Goal: Information Seeking & Learning: Check status

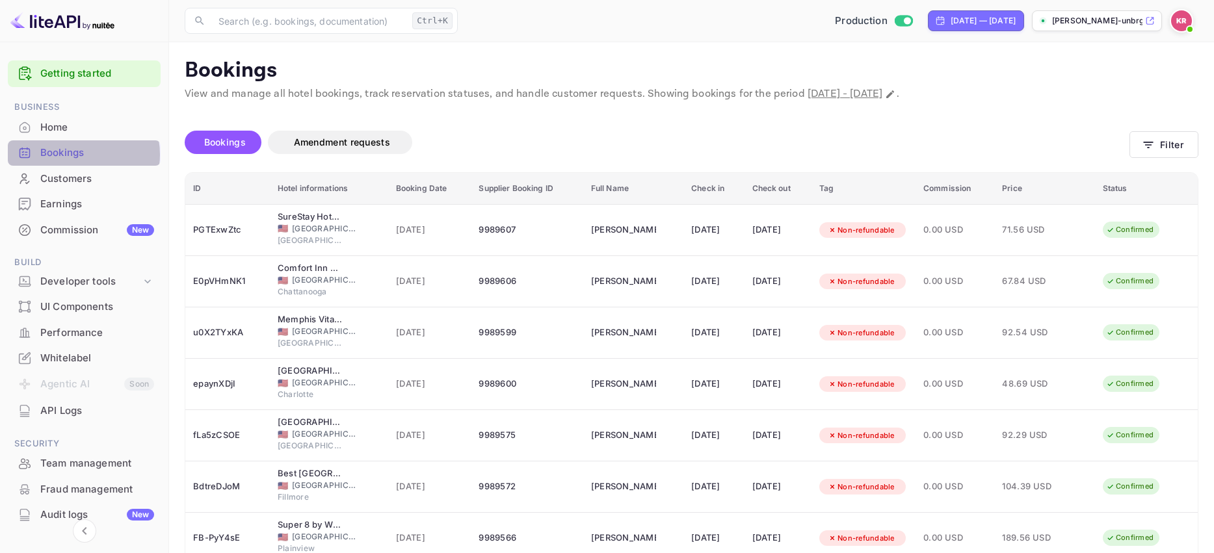
click at [71, 155] on div "Bookings" at bounding box center [97, 153] width 114 height 15
click at [1163, 146] on button "Filter" at bounding box center [1164, 144] width 69 height 27
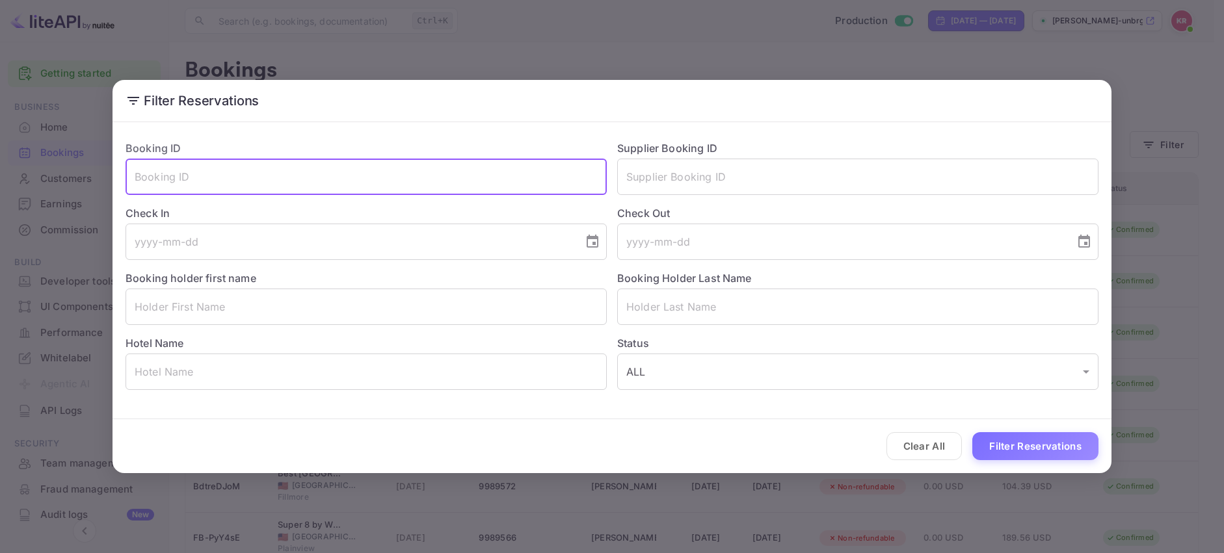
click at [148, 181] on input "text" at bounding box center [366, 177] width 481 height 36
paste input "M-h3eO8w5"
type input "M-h3eO8w5"
click at [972, 432] on button "Filter Reservations" at bounding box center [1035, 446] width 126 height 28
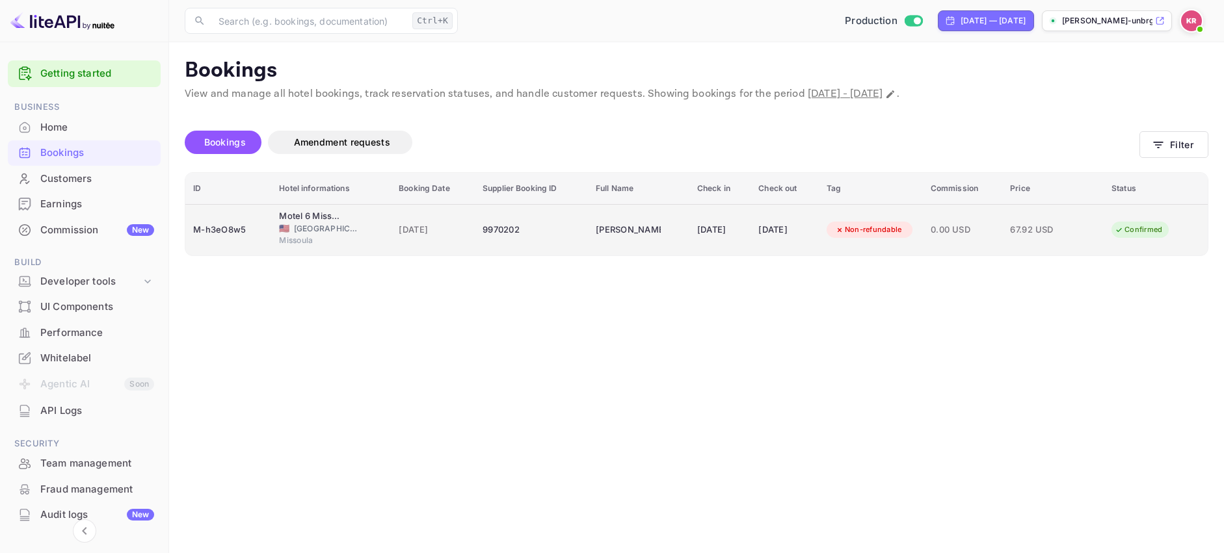
click at [230, 232] on div "M-h3eO8w5" at bounding box center [228, 230] width 70 height 21
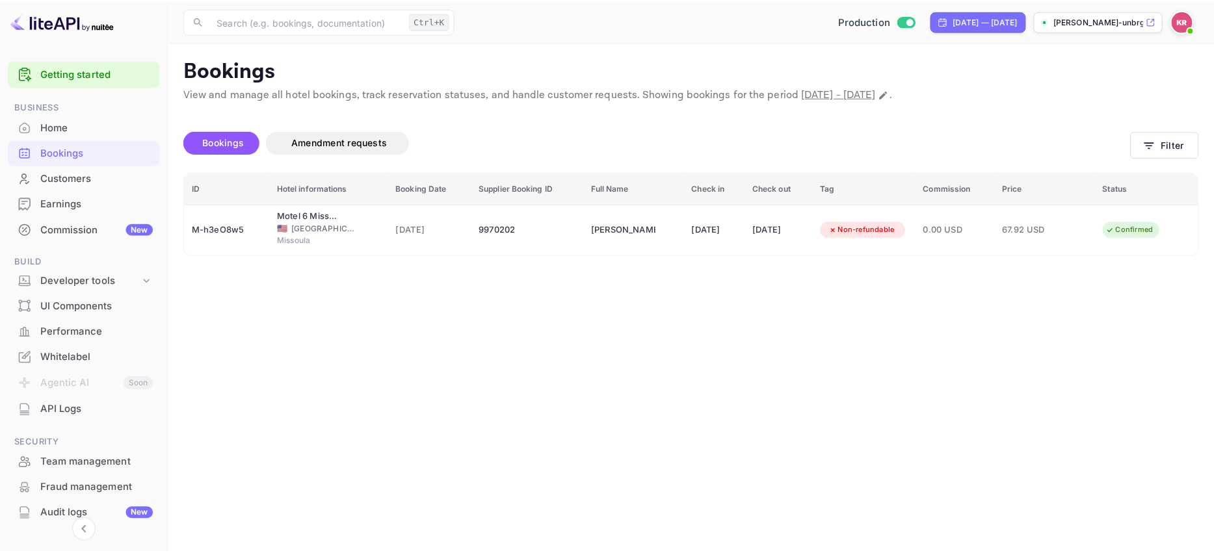
scroll to position [65, 0]
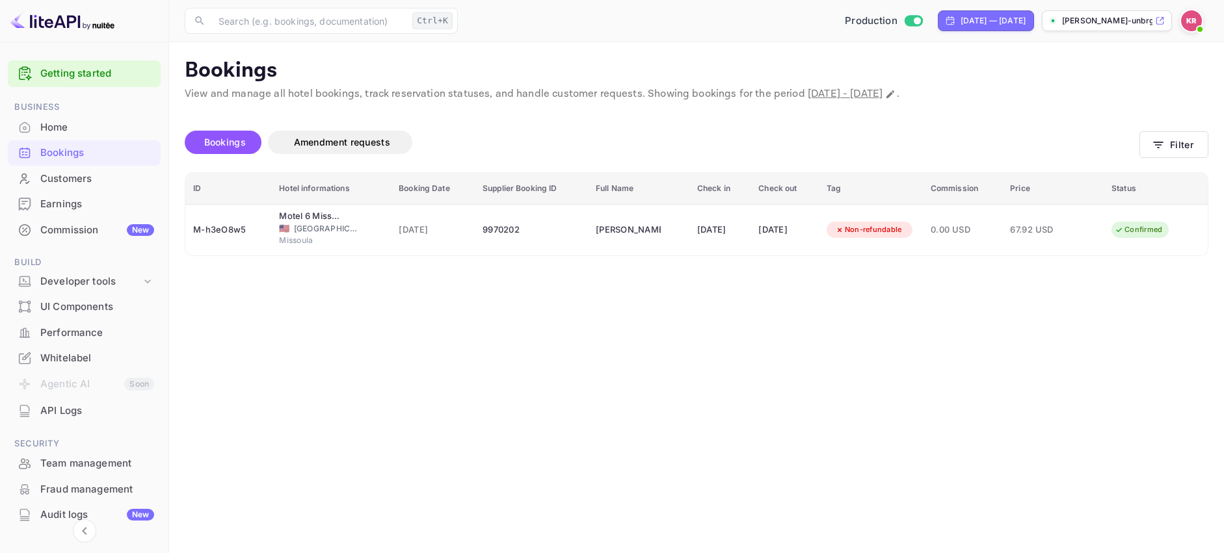
click at [55, 151] on div "Bookings" at bounding box center [97, 153] width 114 height 15
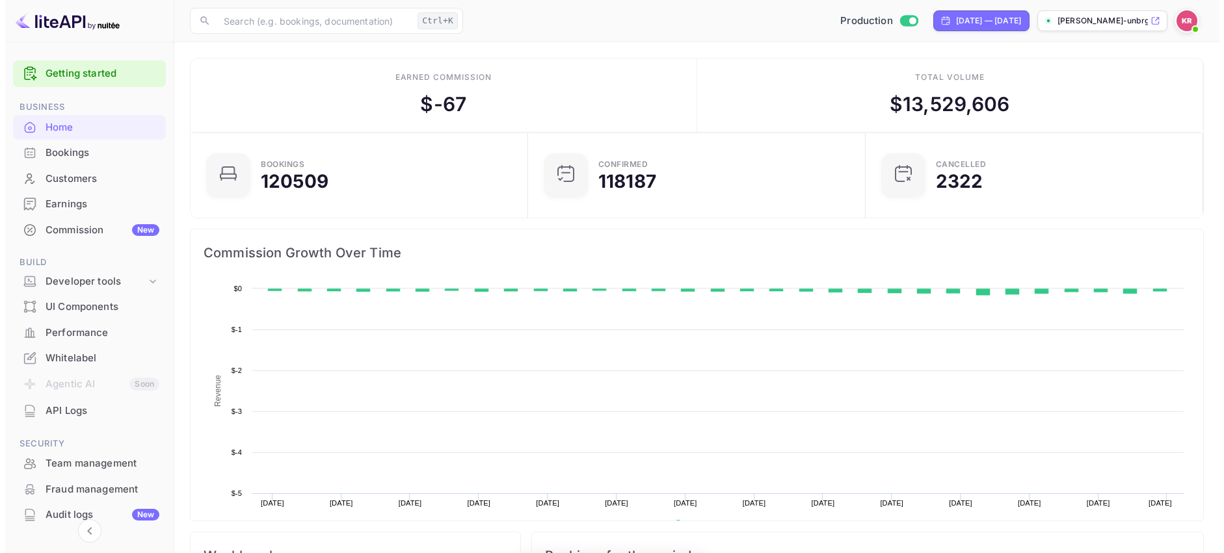
scroll to position [202, 320]
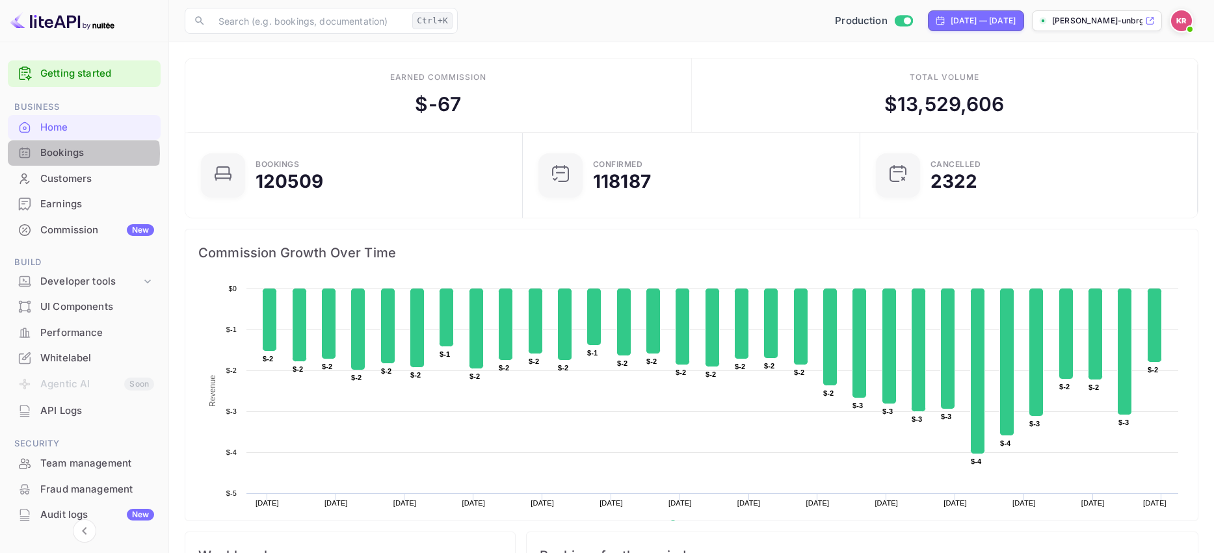
click at [74, 153] on div "Bookings" at bounding box center [97, 153] width 114 height 15
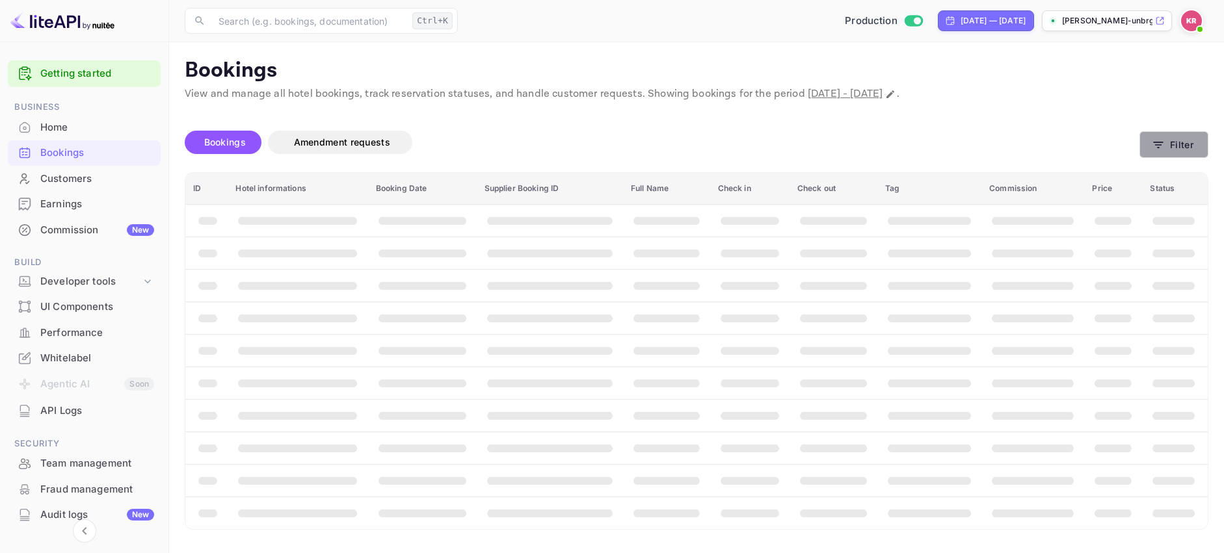
click at [1184, 150] on button "Filter" at bounding box center [1173, 144] width 69 height 27
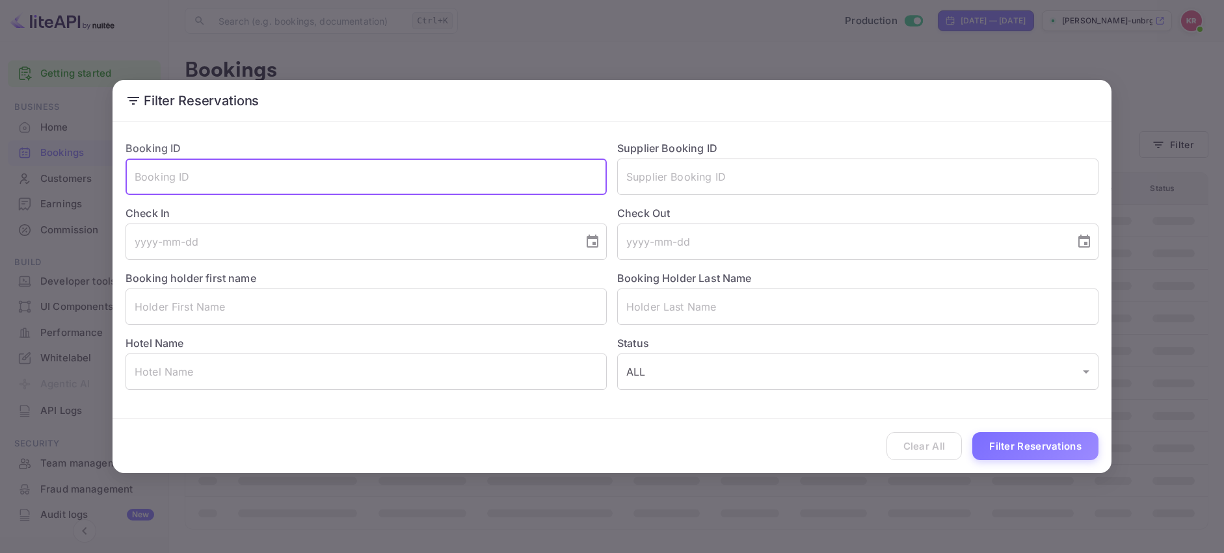
click at [143, 178] on input "text" at bounding box center [366, 177] width 481 height 36
paste input "5NeOSyA-A"
type input "5NeOSyA-A"
click at [972, 432] on button "Filter Reservations" at bounding box center [1035, 446] width 126 height 28
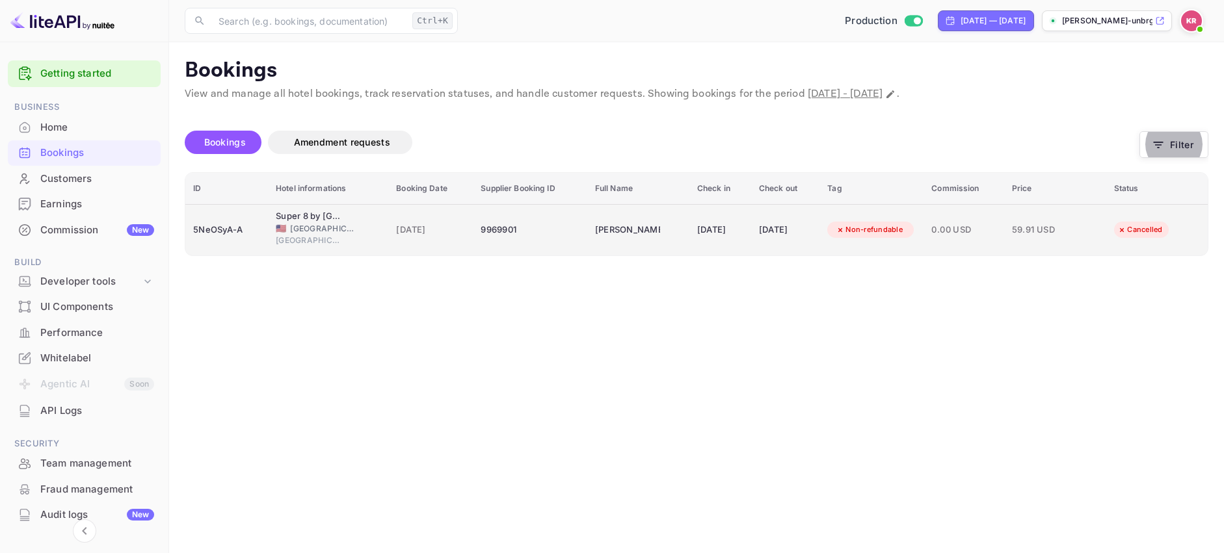
click at [238, 232] on div "5NeOSyA-A" at bounding box center [226, 230] width 67 height 21
